Goal: Task Accomplishment & Management: Use online tool/utility

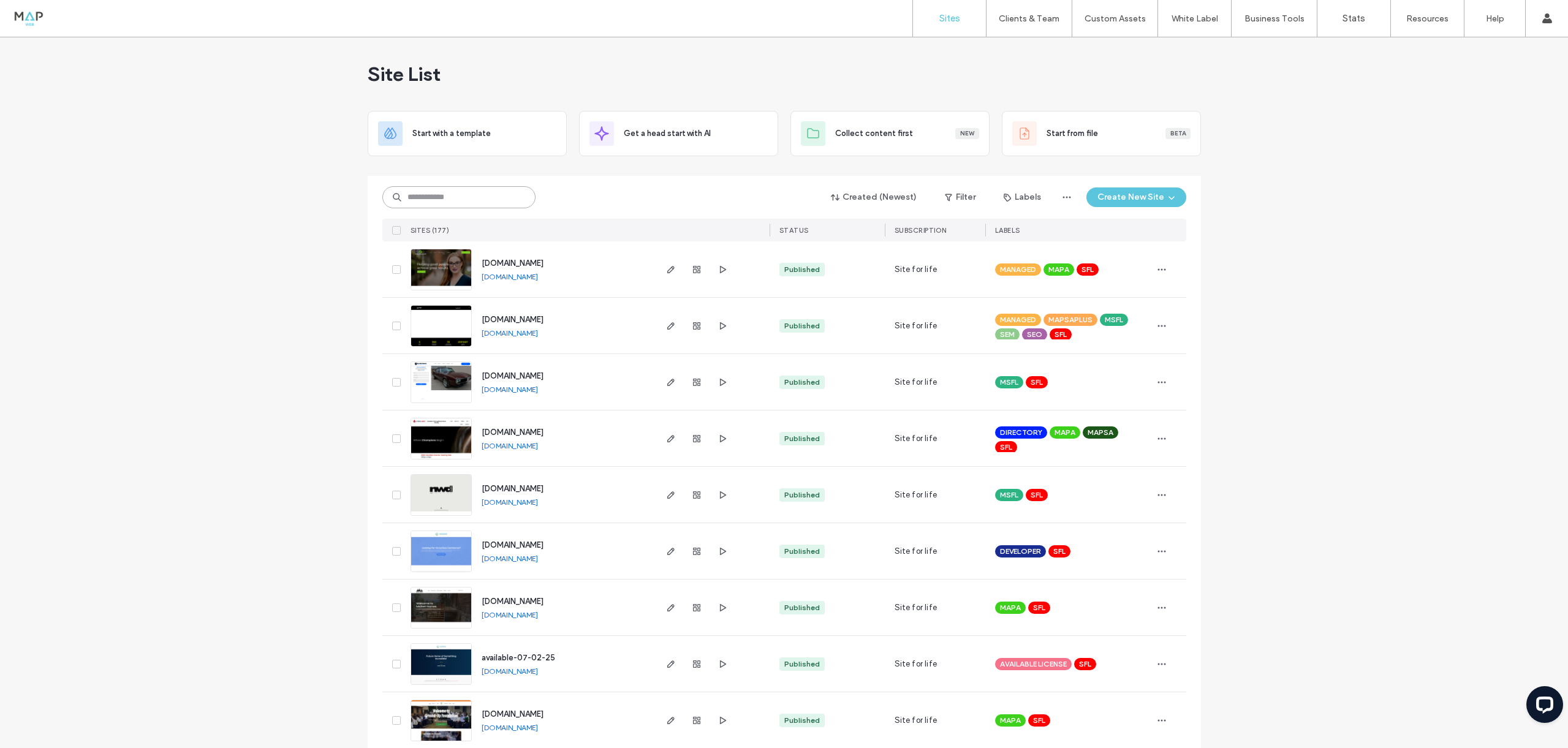
click at [432, 193] on input at bounding box center [459, 198] width 153 height 22
type input "***"
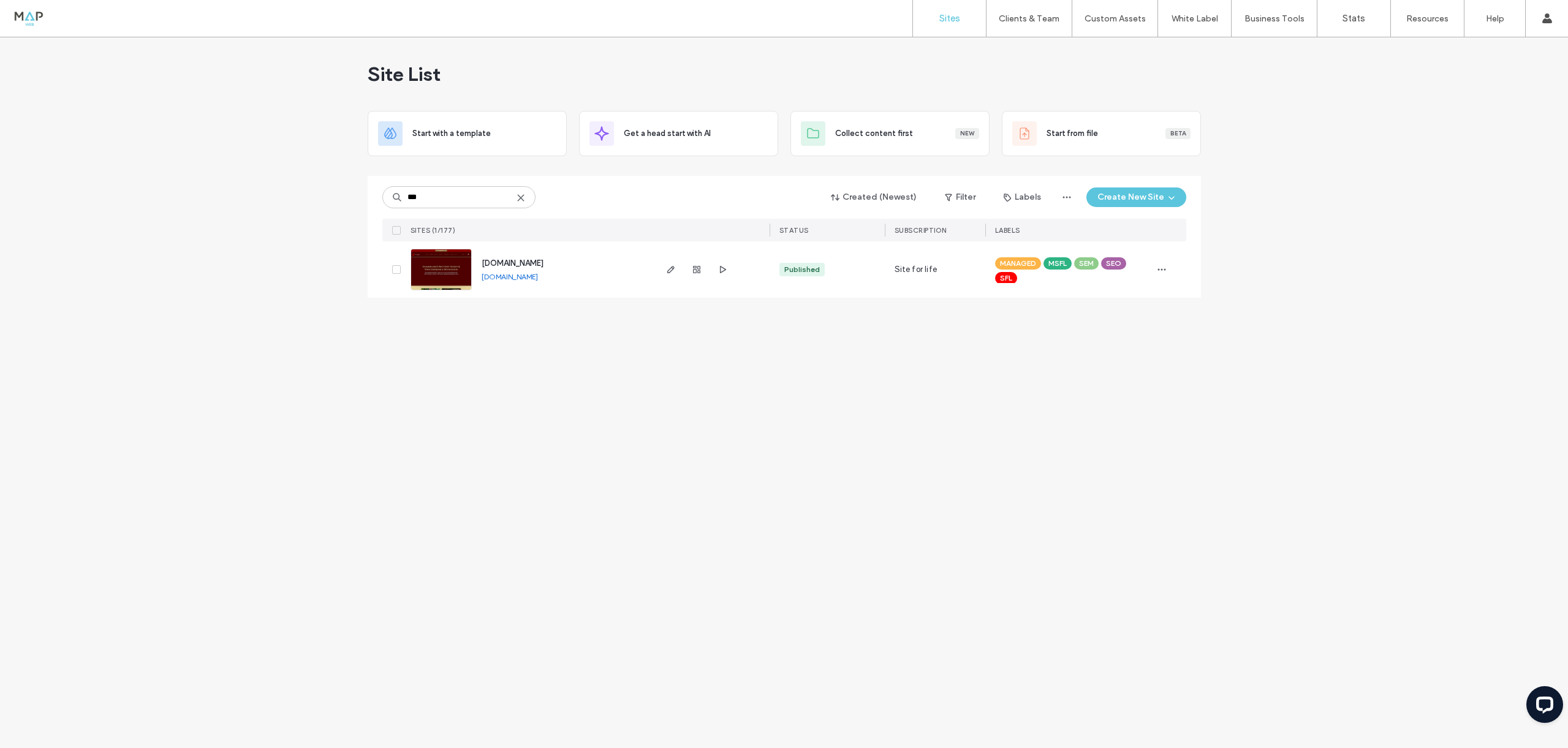
click at [436, 263] on img at bounding box center [441, 290] width 60 height 83
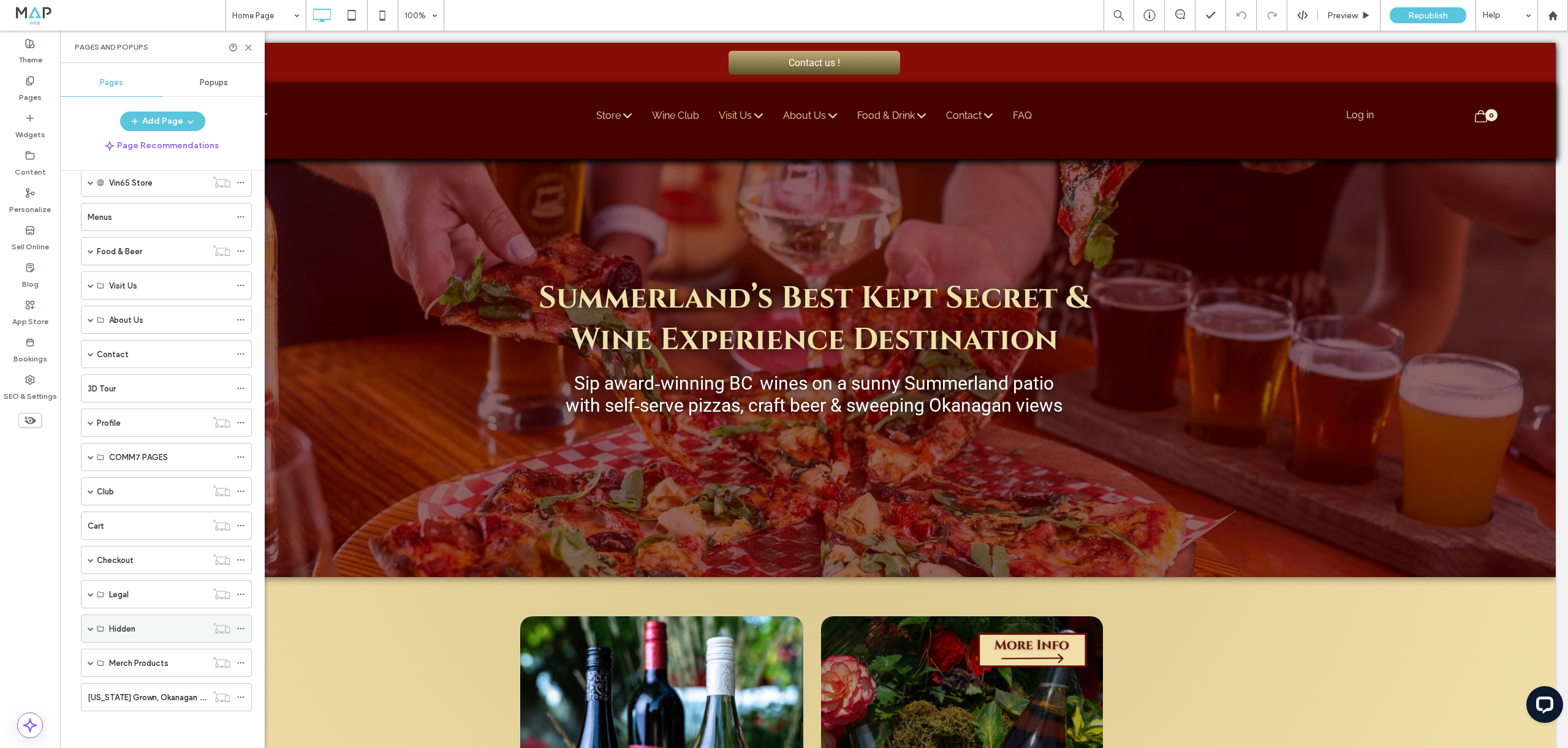
click at [87, 626] on div "Hidden" at bounding box center [166, 629] width 171 height 28
click at [92, 629] on span at bounding box center [91, 629] width 6 height 6
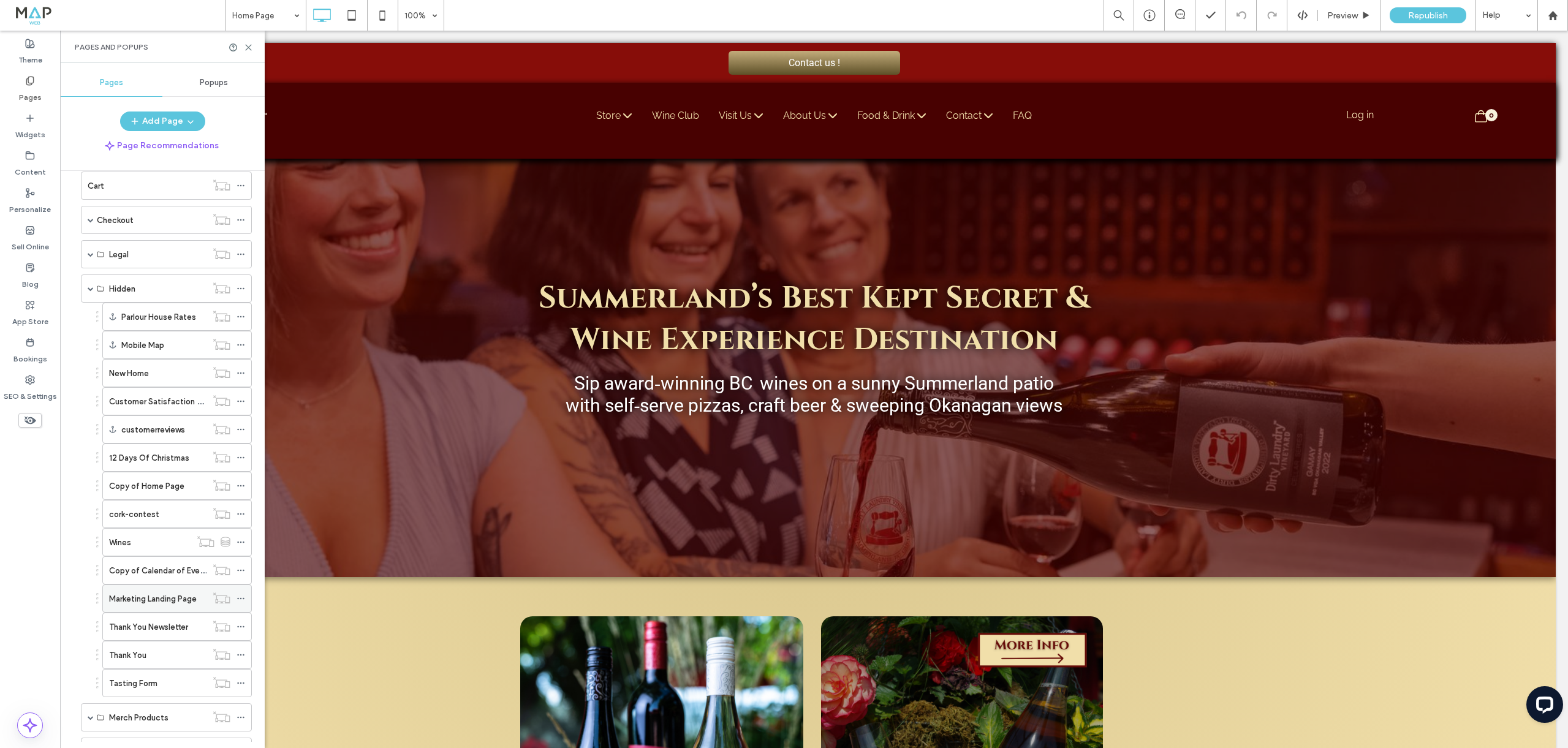
scroll to position [521, 0]
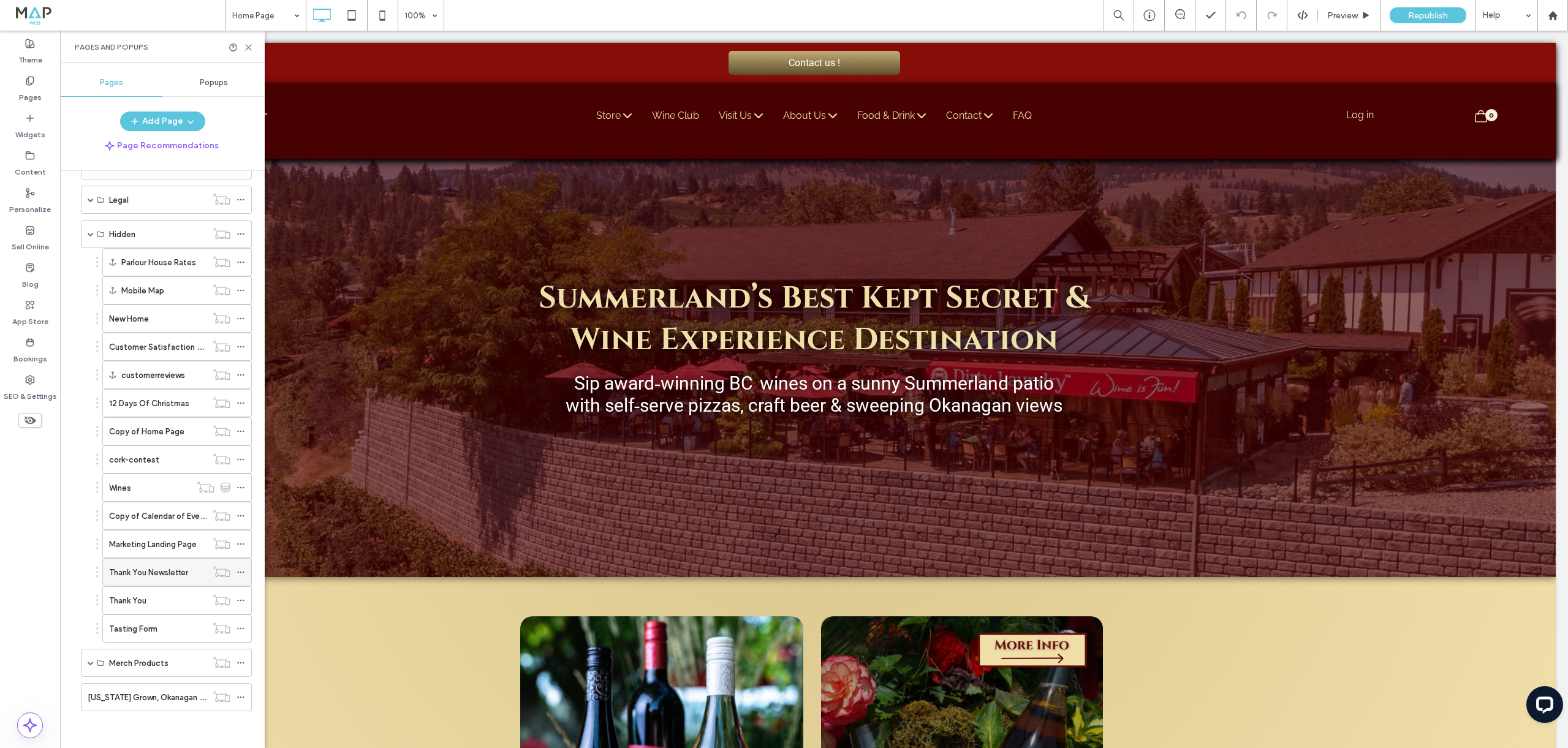
click at [152, 563] on div "Thank You Newsletter" at bounding box center [157, 572] width 97 height 27
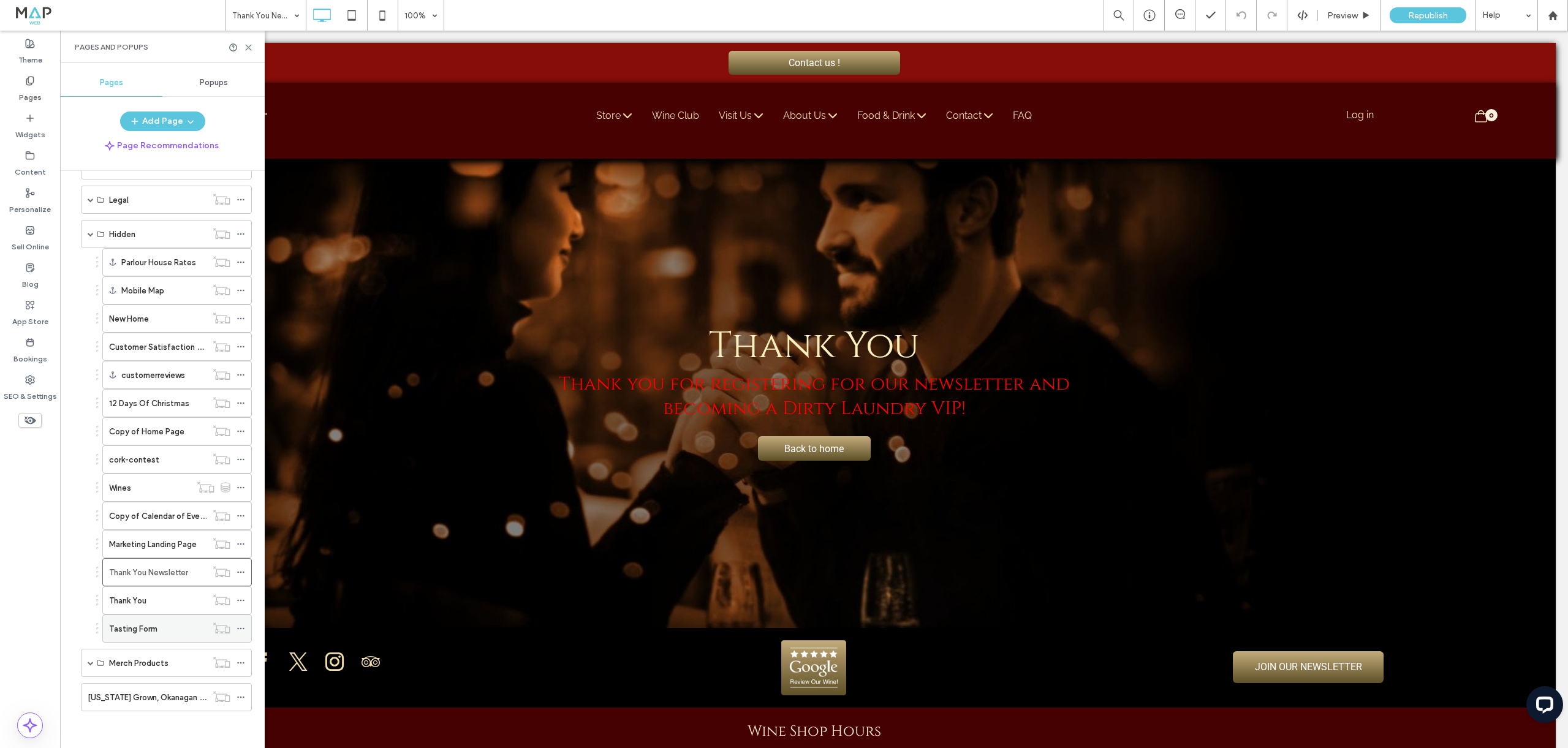
drag, startPoint x: 91, startPoint y: 660, endPoint x: 132, endPoint y: 641, distance: 45.2
click at [91, 660] on span at bounding box center [91, 663] width 6 height 6
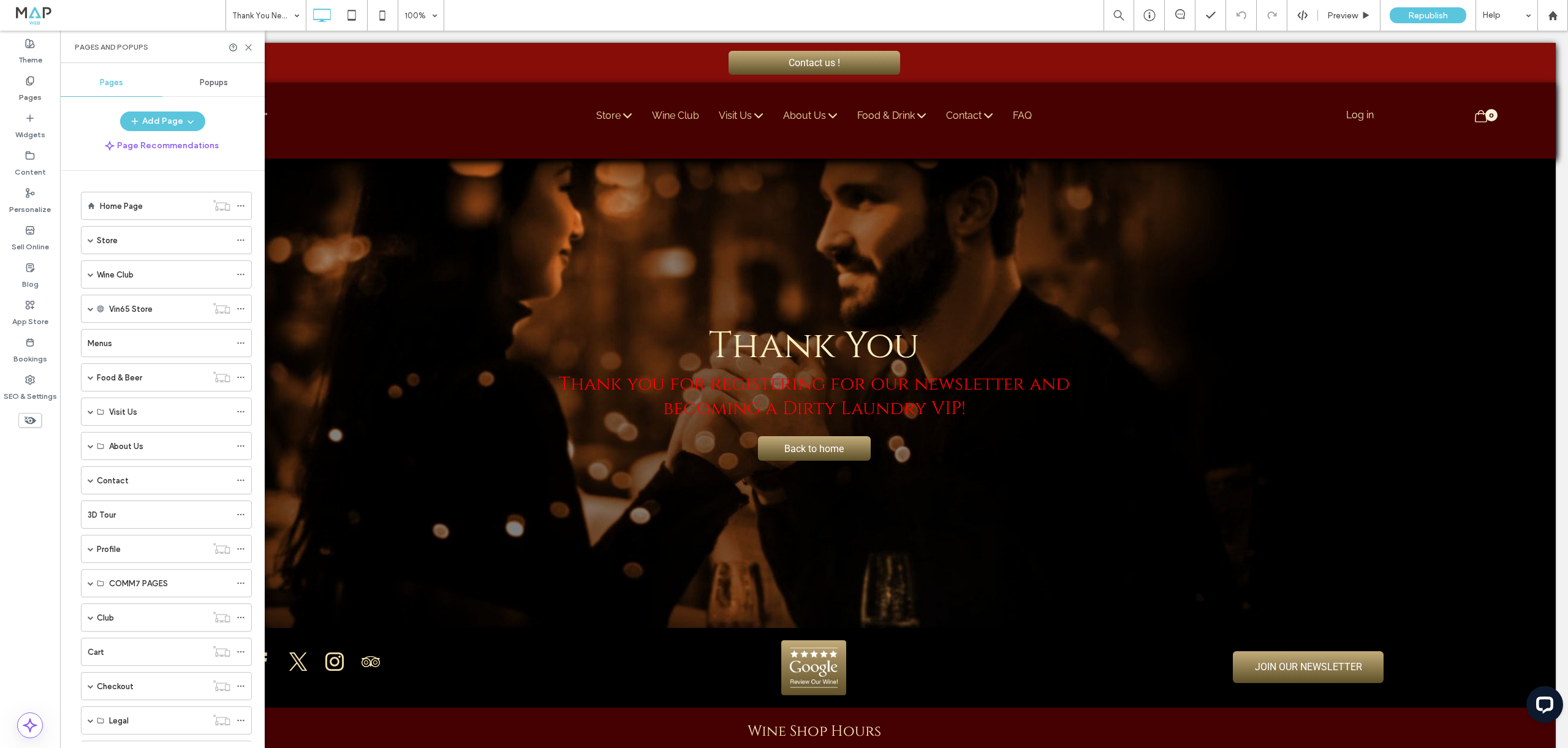
drag, startPoint x: 209, startPoint y: 84, endPoint x: 201, endPoint y: 83, distance: 8.1
click at [209, 83] on span "Popups" at bounding box center [214, 82] width 28 height 9
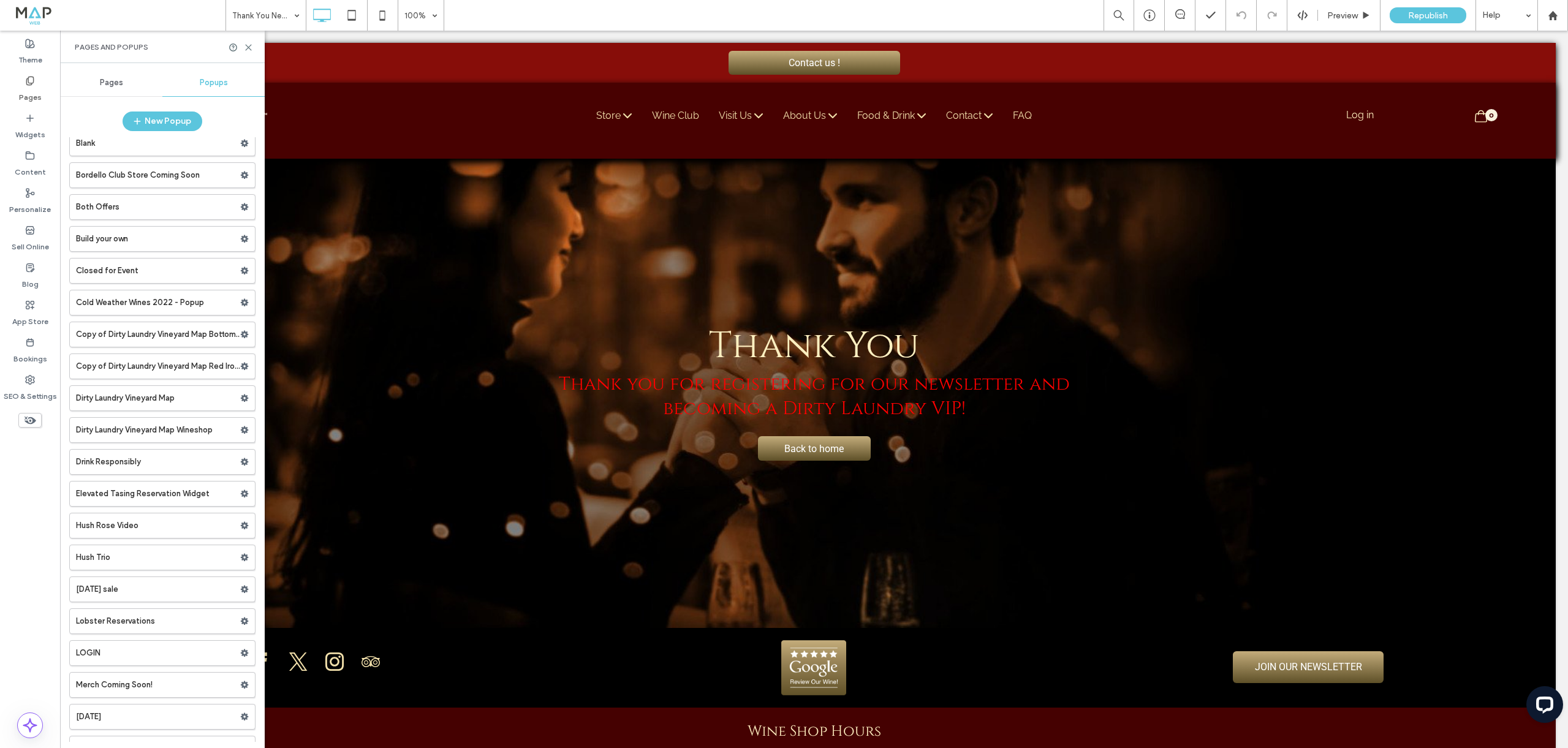
scroll to position [1022, 0]
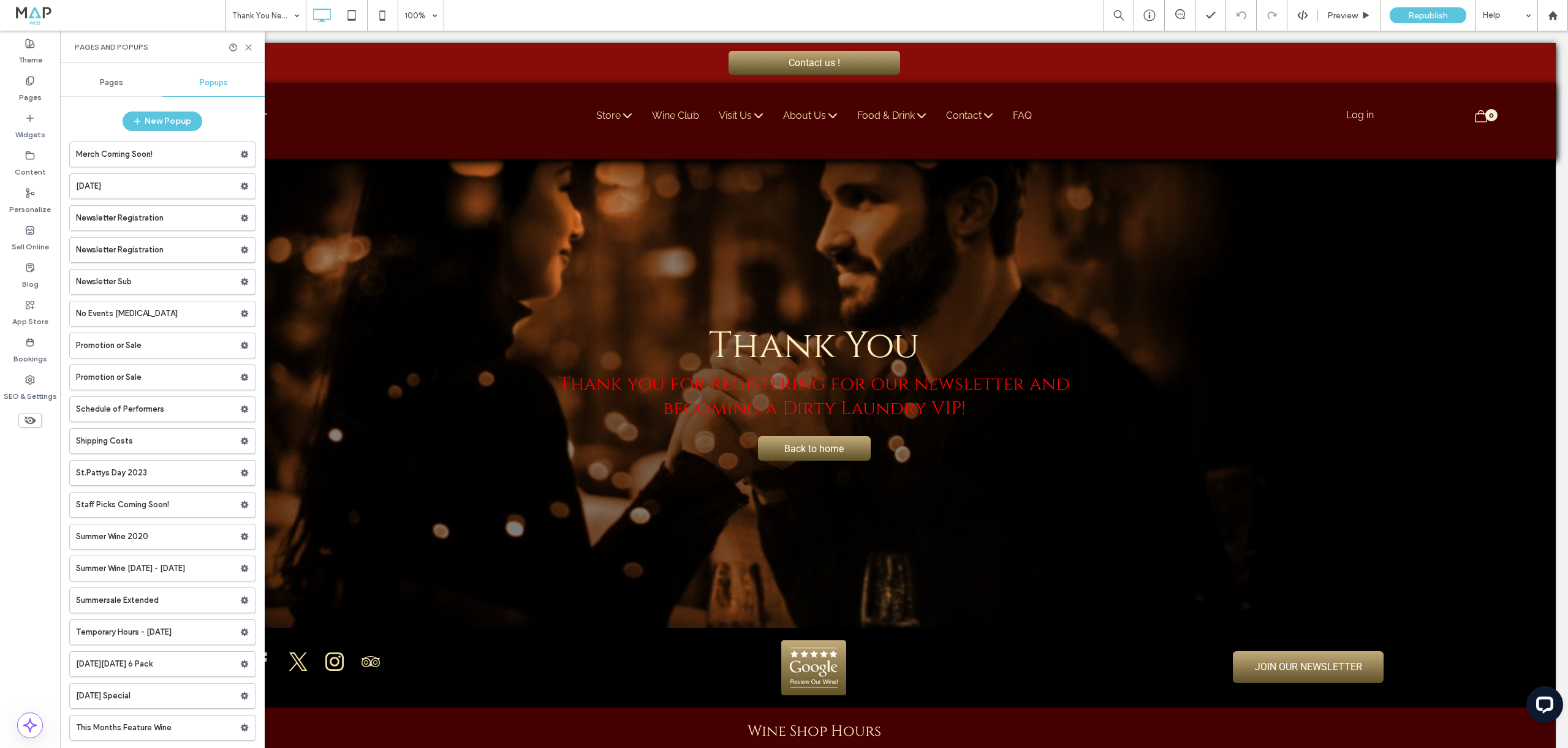
drag, startPoint x: 127, startPoint y: 255, endPoint x: 135, endPoint y: 274, distance: 20.6
click at [127, 255] on label "Newsletter Registration" at bounding box center [158, 250] width 164 height 25
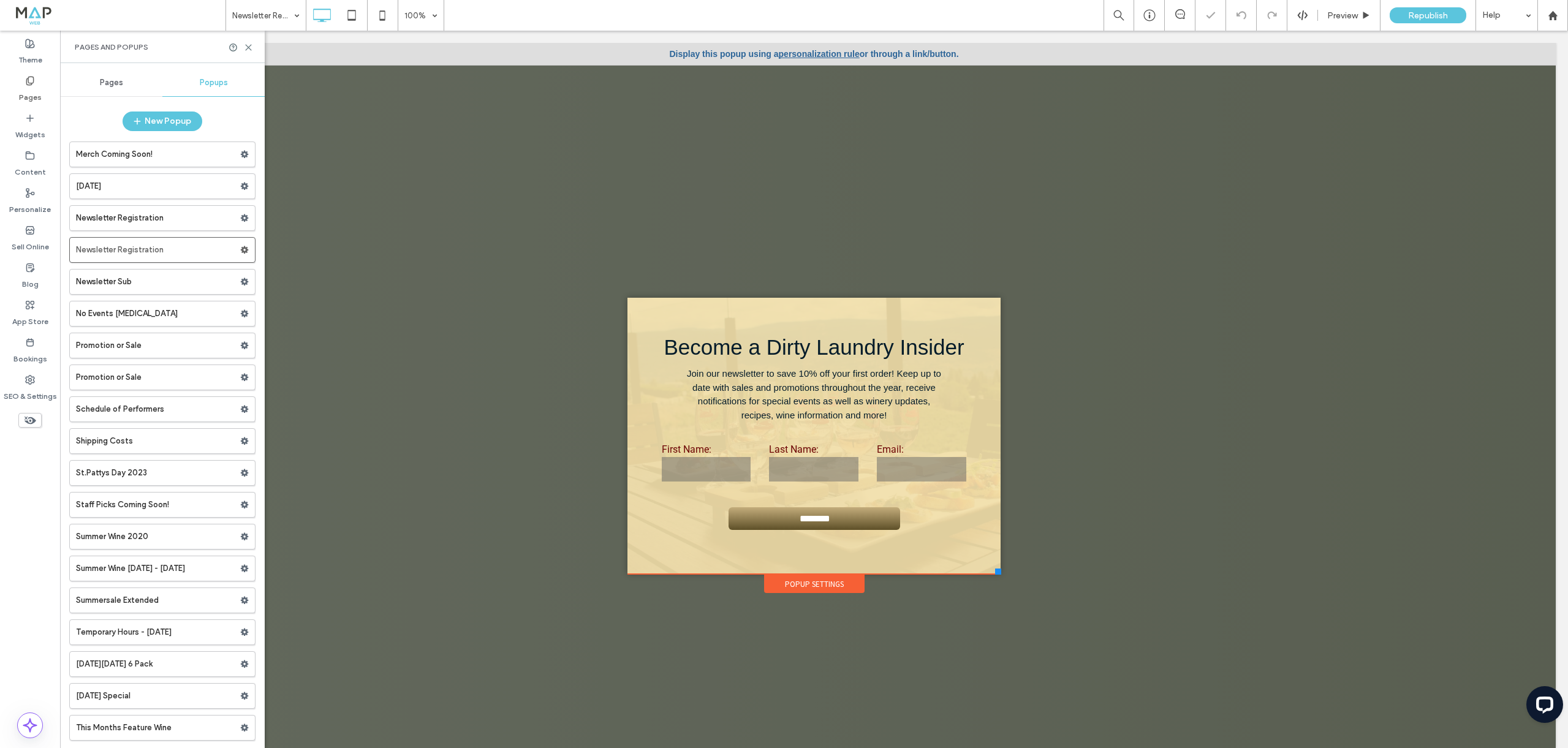
drag, startPoint x: 149, startPoint y: 215, endPoint x: 149, endPoint y: 226, distance: 11.0
click at [149, 215] on label "Newsletter Registration" at bounding box center [158, 217] width 164 height 25
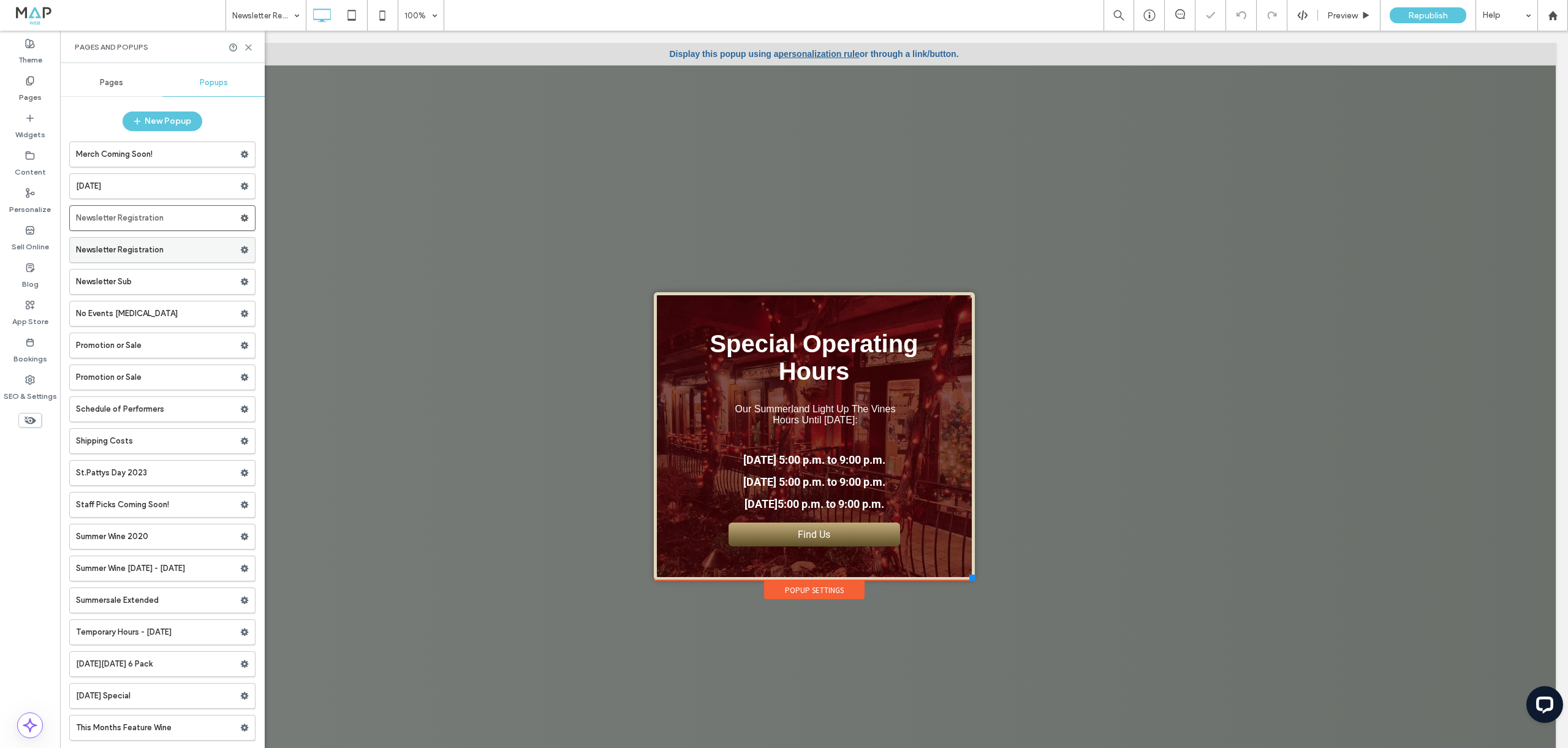
click at [144, 254] on label "Newsletter Registration" at bounding box center [158, 250] width 164 height 25
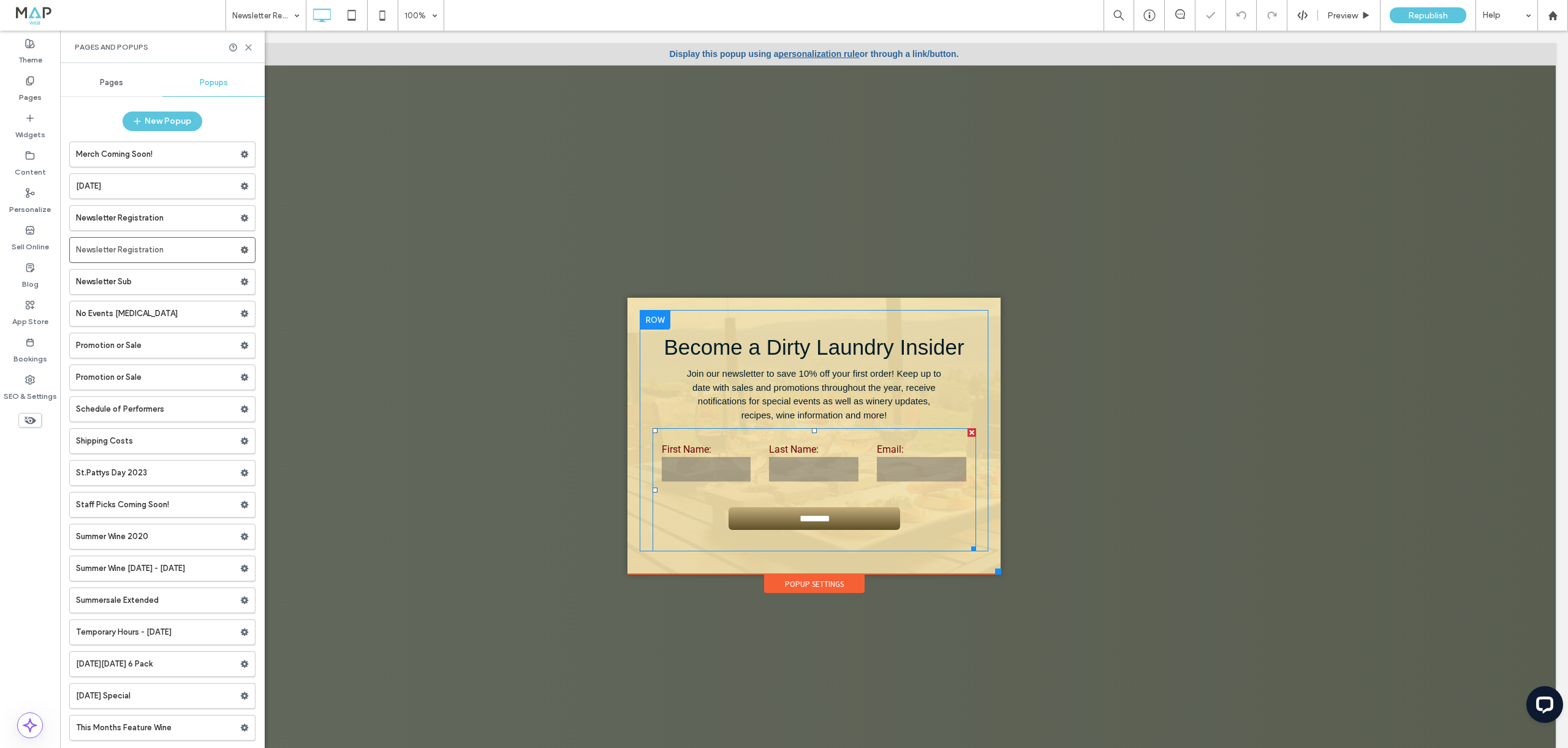
click at [942, 499] on form "First Name: Last Name: Email: ********" at bounding box center [814, 490] width 323 height 123
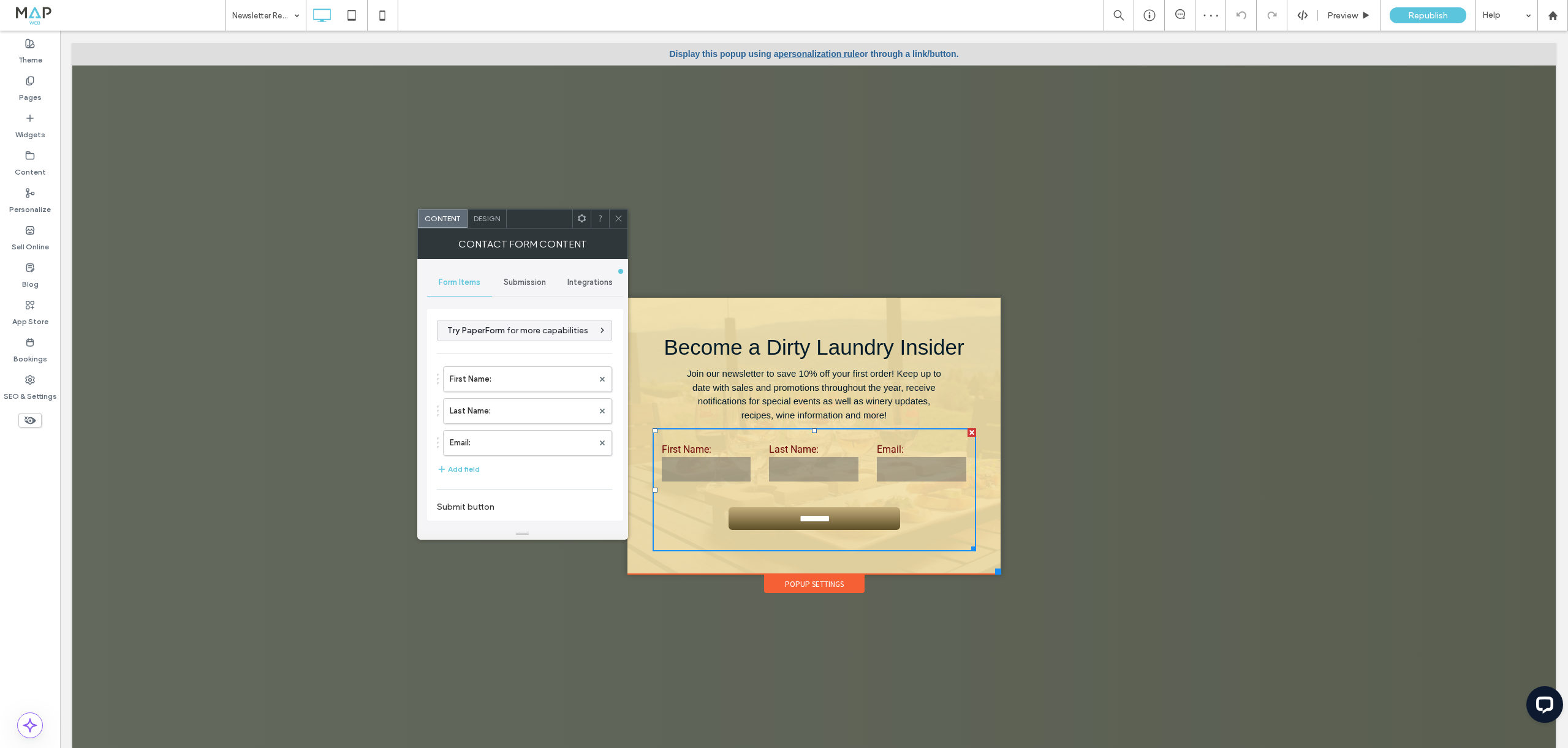
type input "********"
type input "**********"
click at [519, 274] on div "Submission" at bounding box center [524, 282] width 66 height 27
click at [523, 368] on label "Actions after submission" at bounding box center [525, 377] width 164 height 25
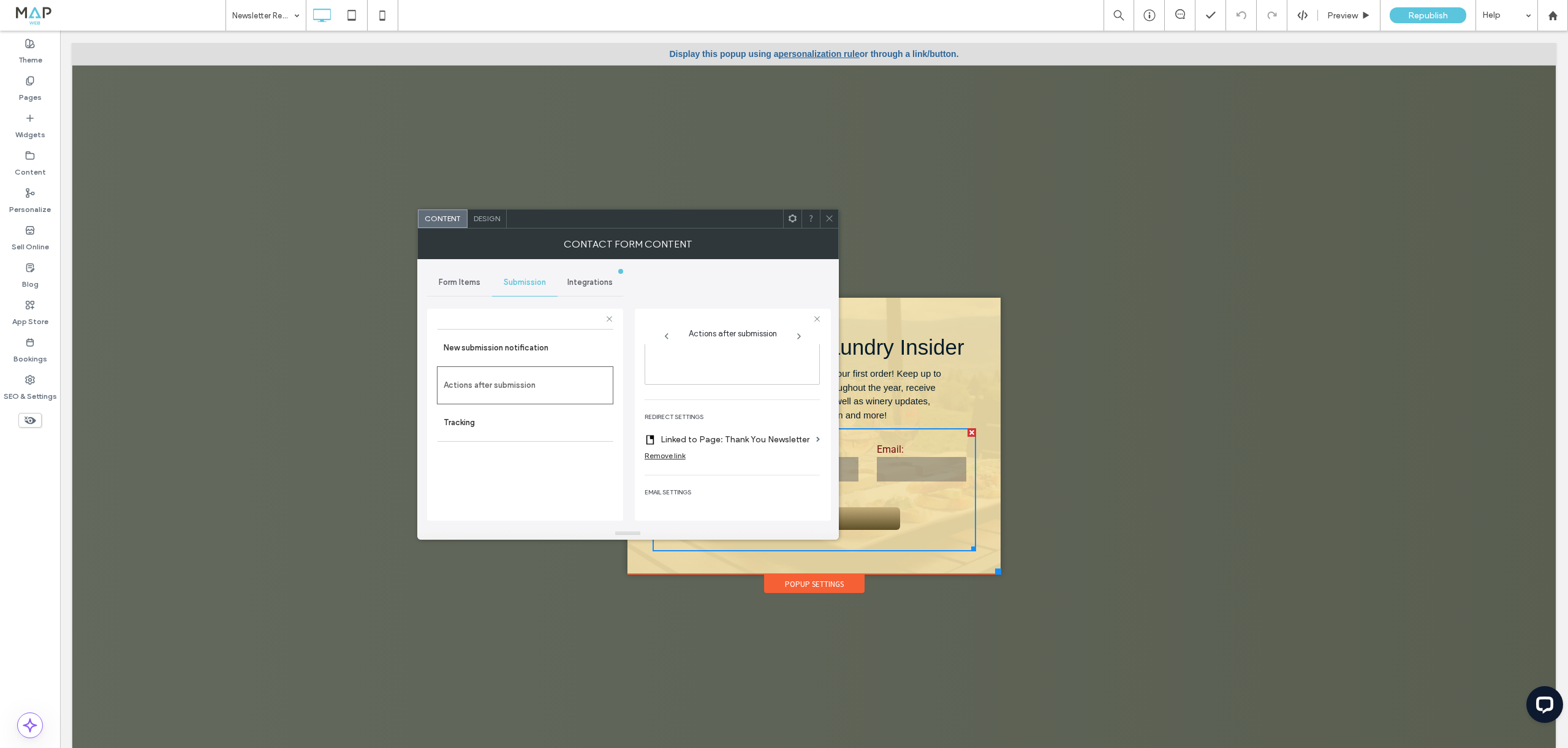
scroll to position [225, 0]
drag, startPoint x: 830, startPoint y: 219, endPoint x: 784, endPoint y: 329, distance: 119.2
click at [830, 219] on icon at bounding box center [829, 219] width 9 height 9
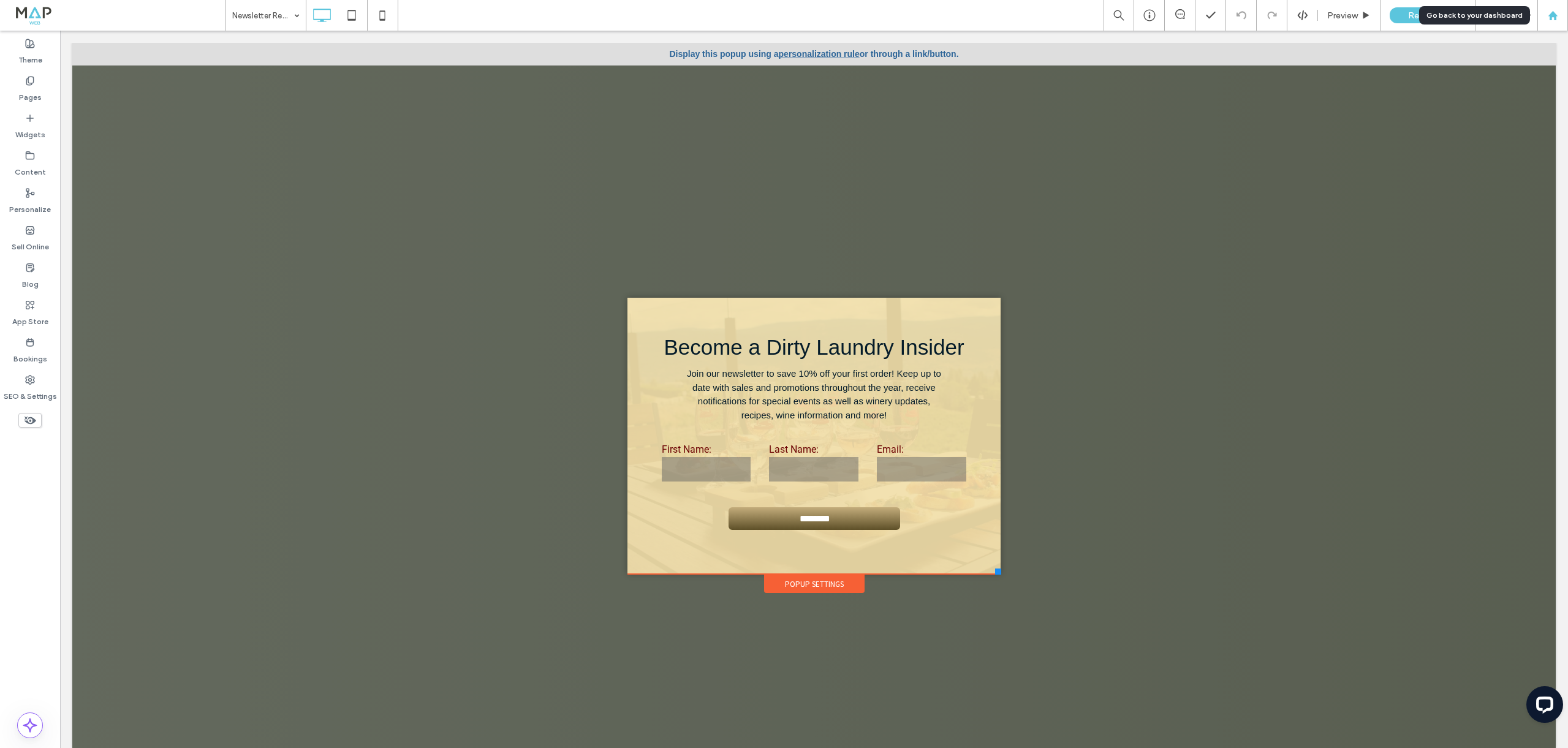
click at [1552, 17] on icon at bounding box center [1553, 15] width 10 height 10
